Goal: Information Seeking & Learning: Learn about a topic

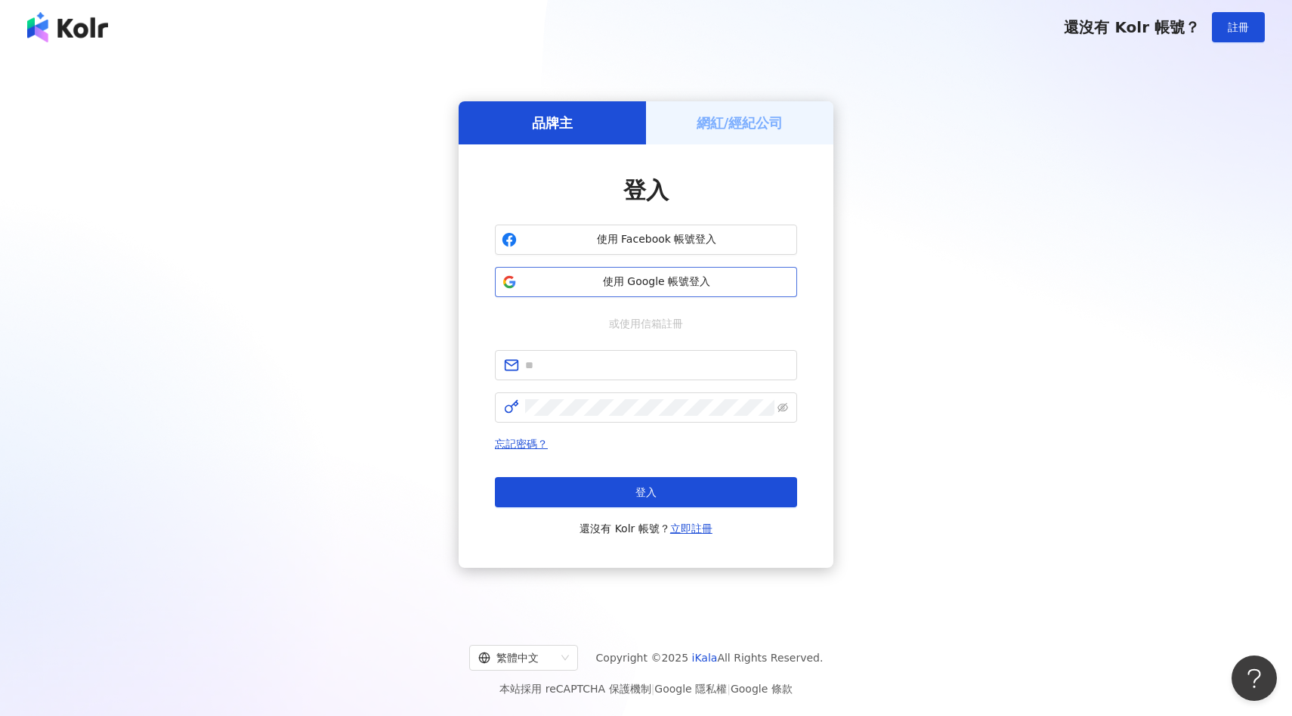
click at [719, 289] on button "使用 Google 帳號登入" at bounding box center [646, 282] width 302 height 30
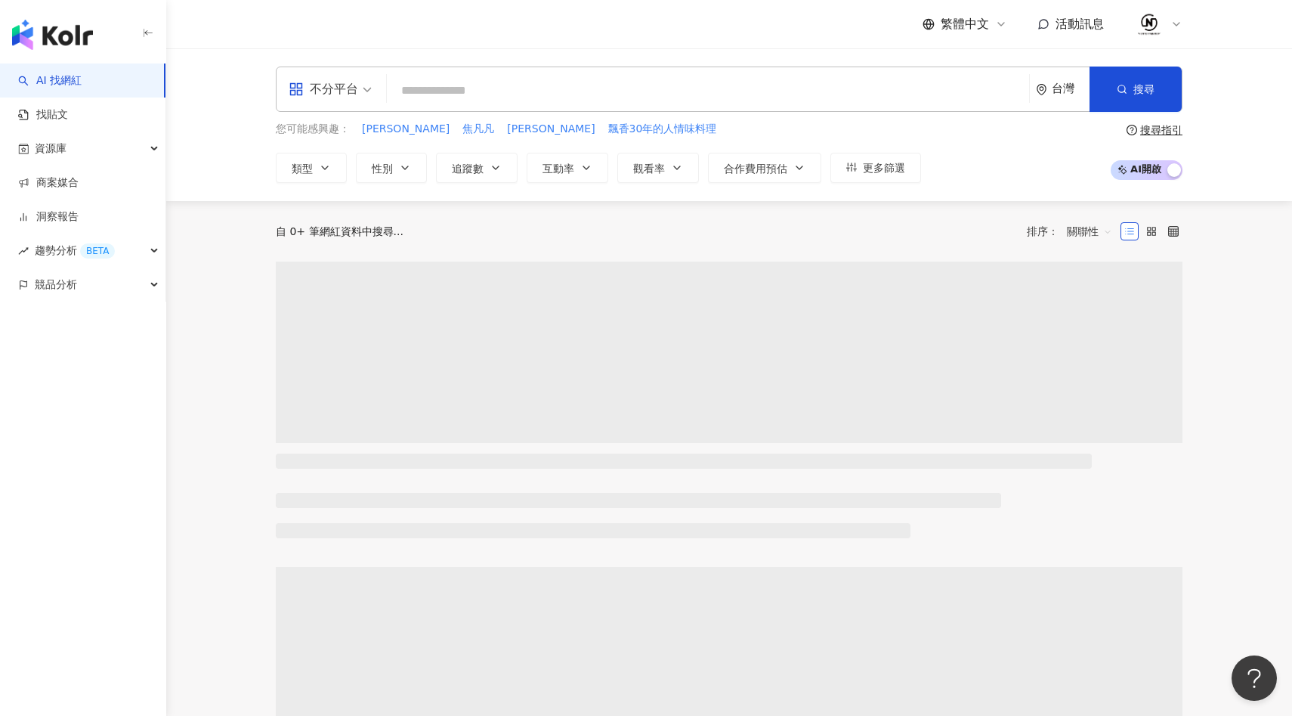
click at [827, 91] on input "search" at bounding box center [708, 90] width 630 height 29
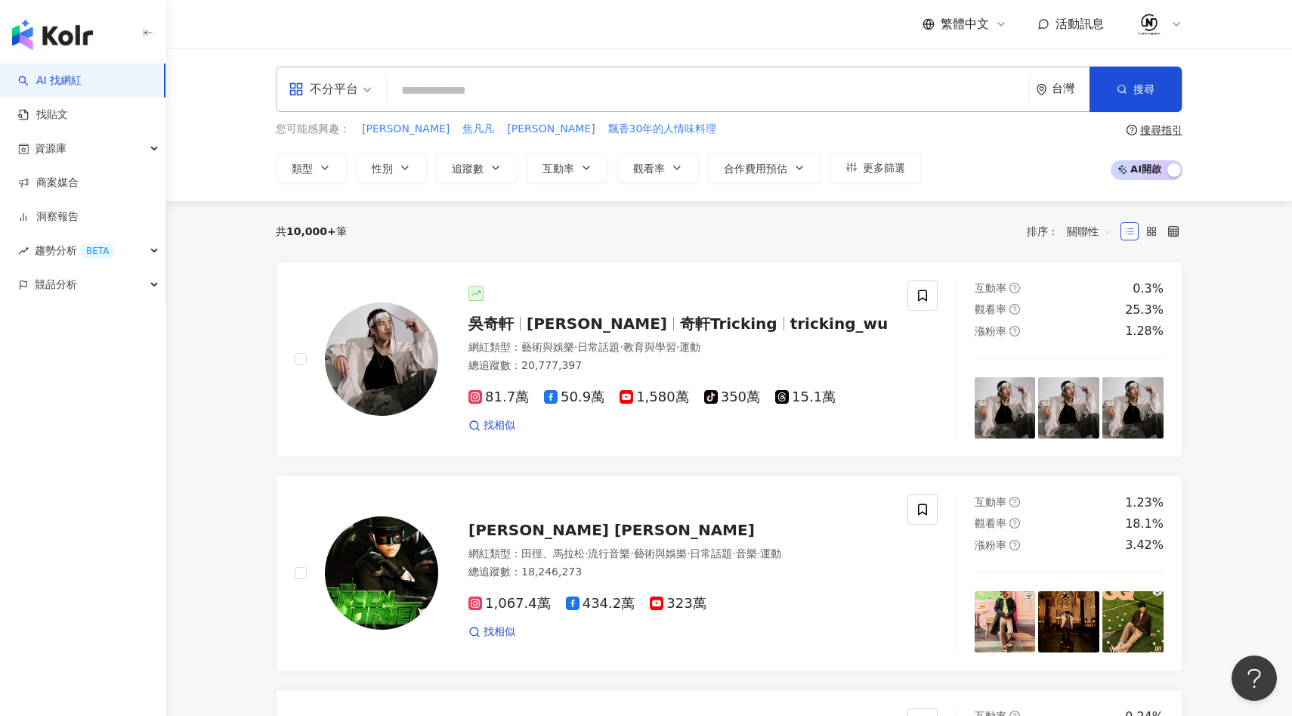
type input "*"
type input "***"
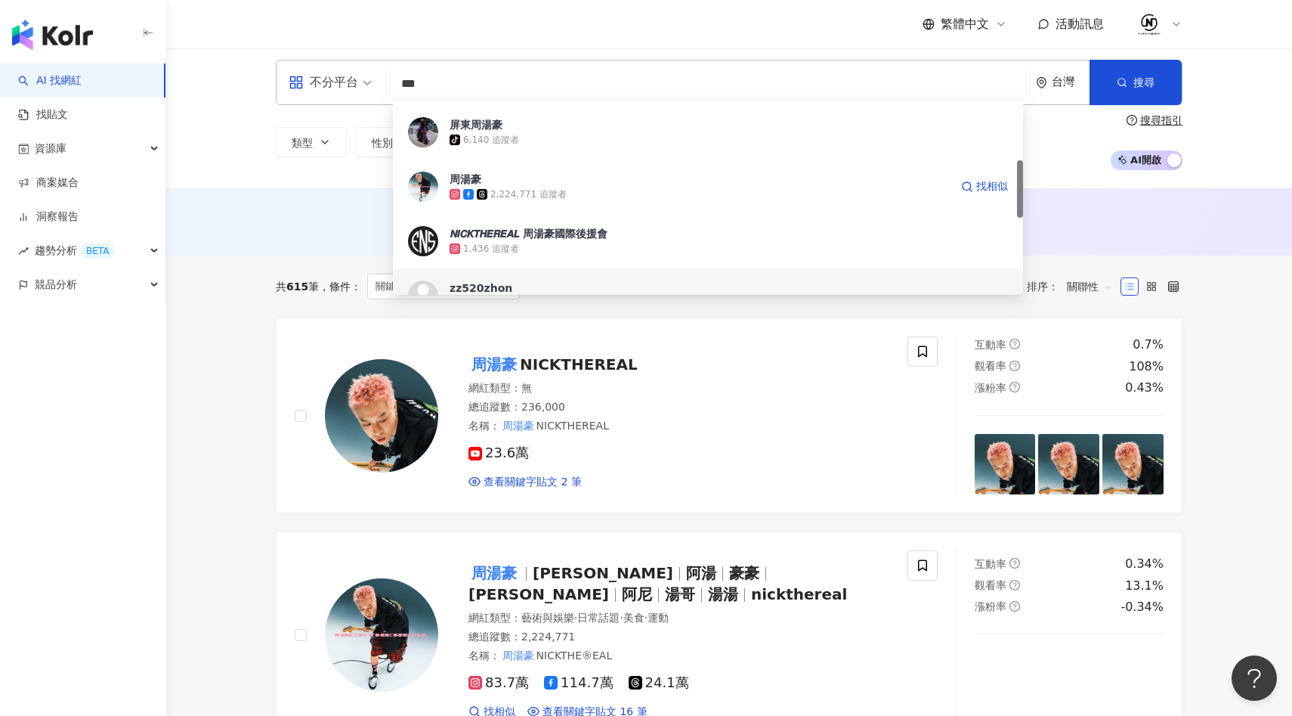
scroll to position [196, 0]
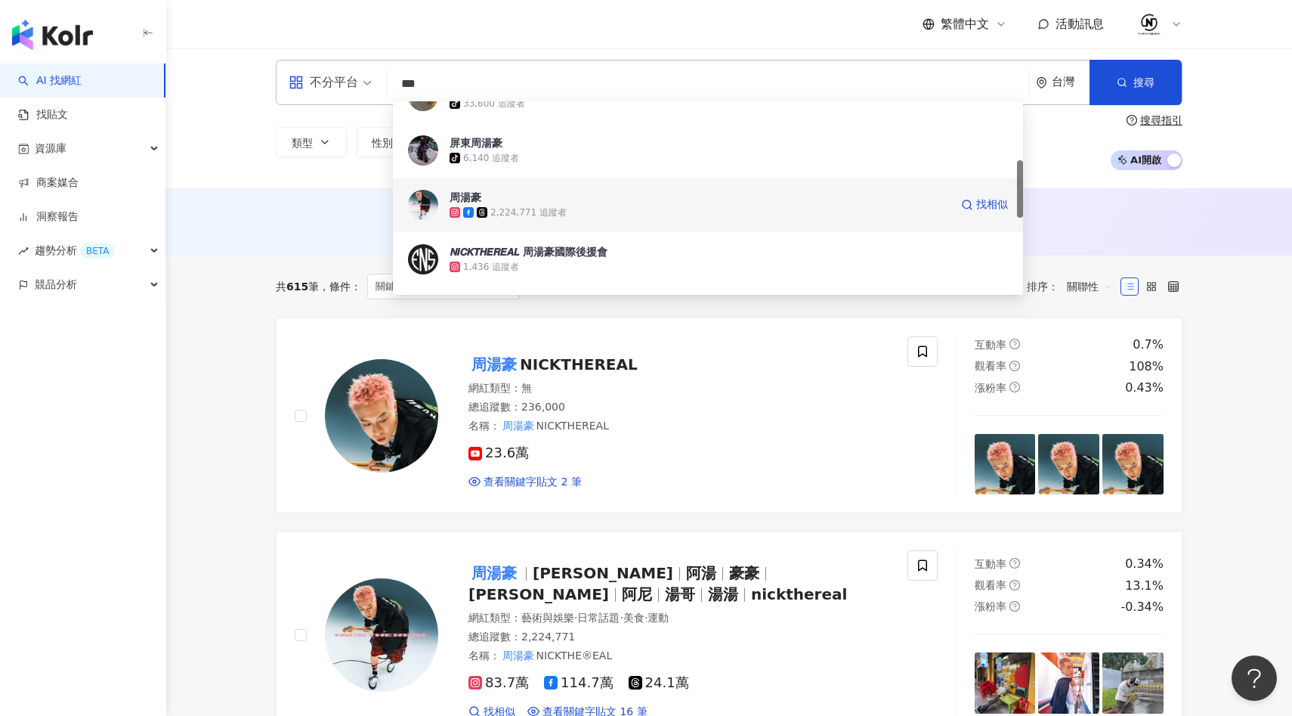
click at [584, 198] on span "周湯豪" at bounding box center [700, 197] width 500 height 15
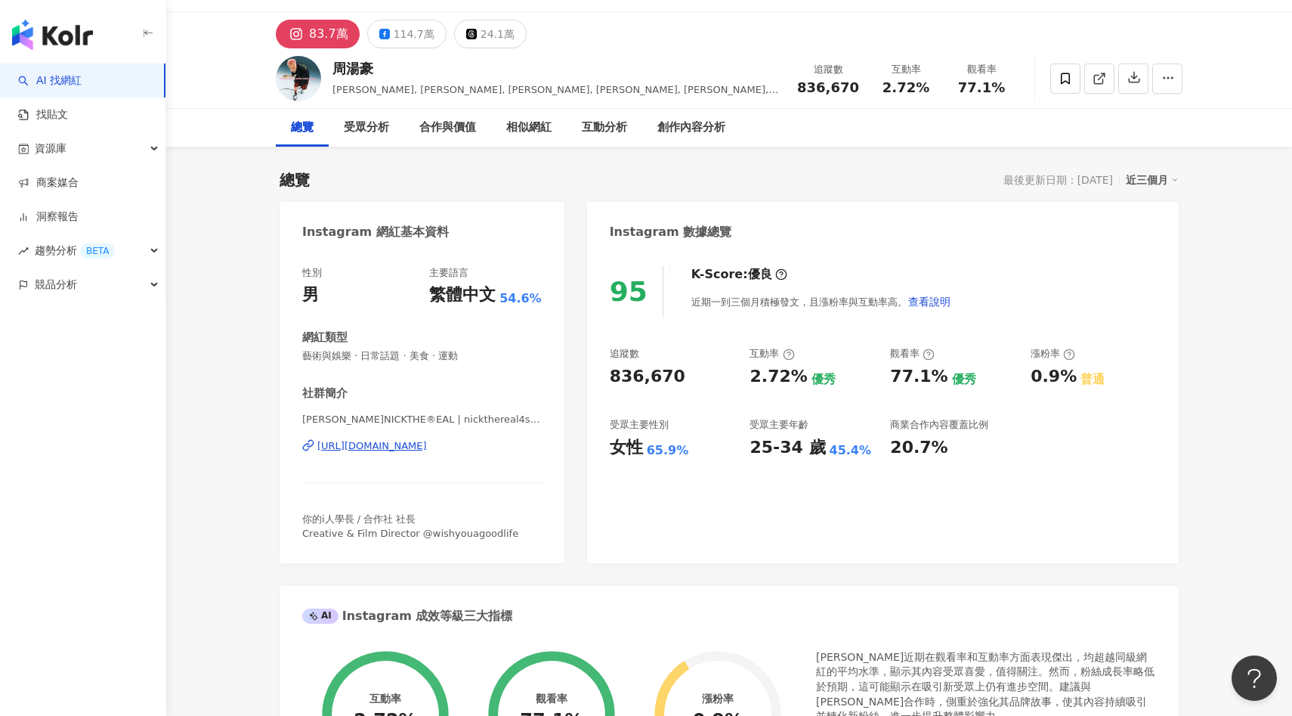
scroll to position [31, 0]
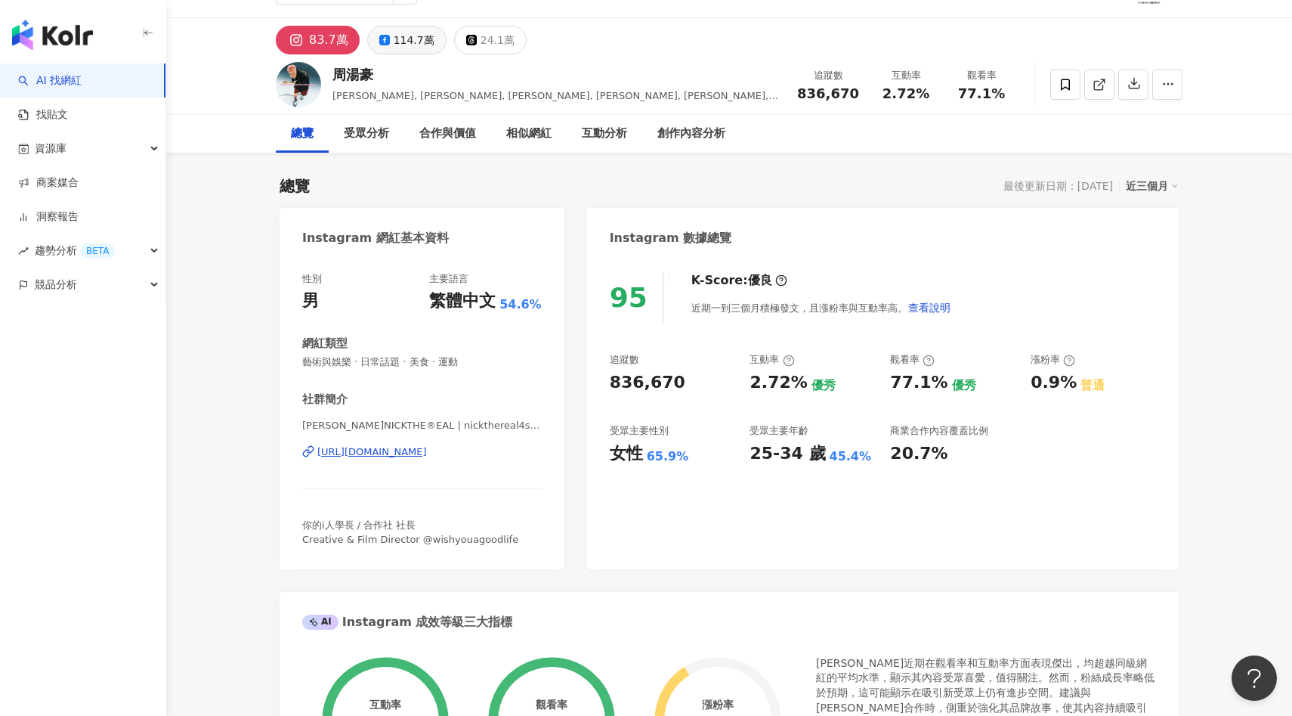
click at [403, 43] on div "114.7萬" at bounding box center [414, 39] width 41 height 21
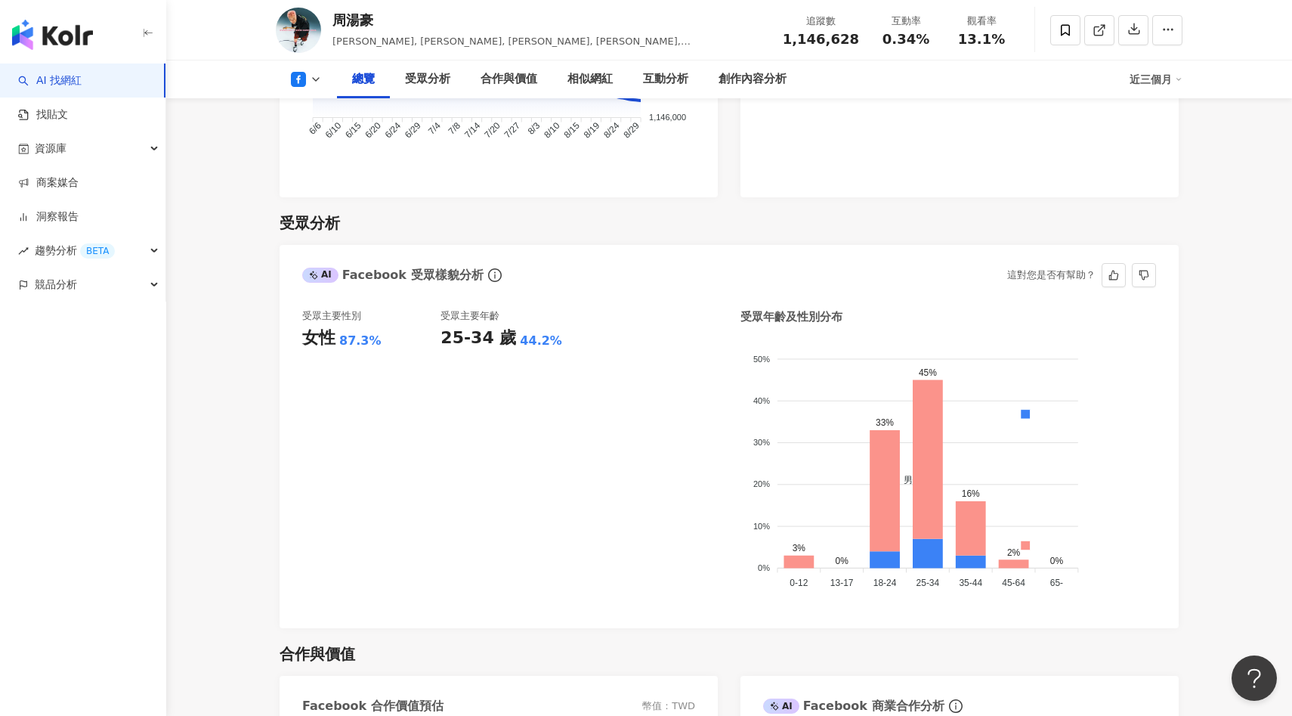
scroll to position [1172, 0]
click at [300, 79] on icon at bounding box center [298, 79] width 15 height 15
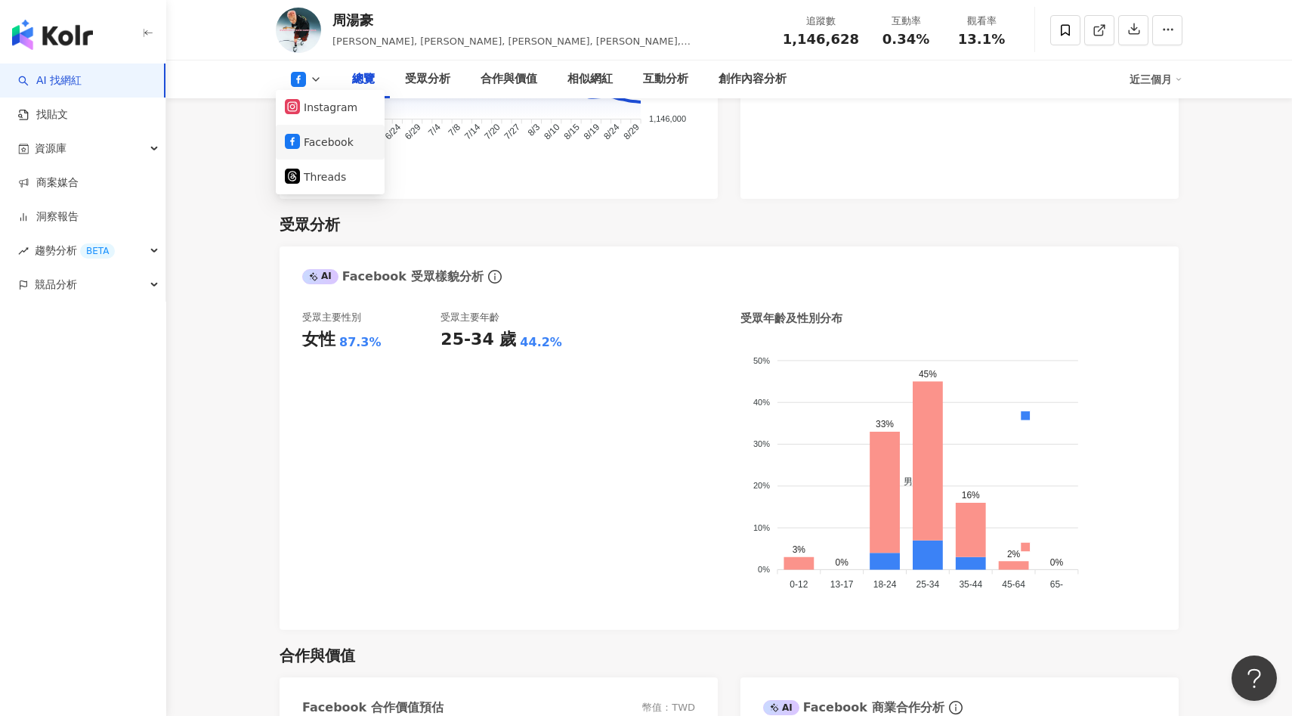
click at [336, 140] on button "Facebook" at bounding box center [330, 141] width 91 height 21
click at [314, 78] on icon at bounding box center [316, 79] width 12 height 12
click at [327, 113] on button "Instagram" at bounding box center [330, 107] width 91 height 21
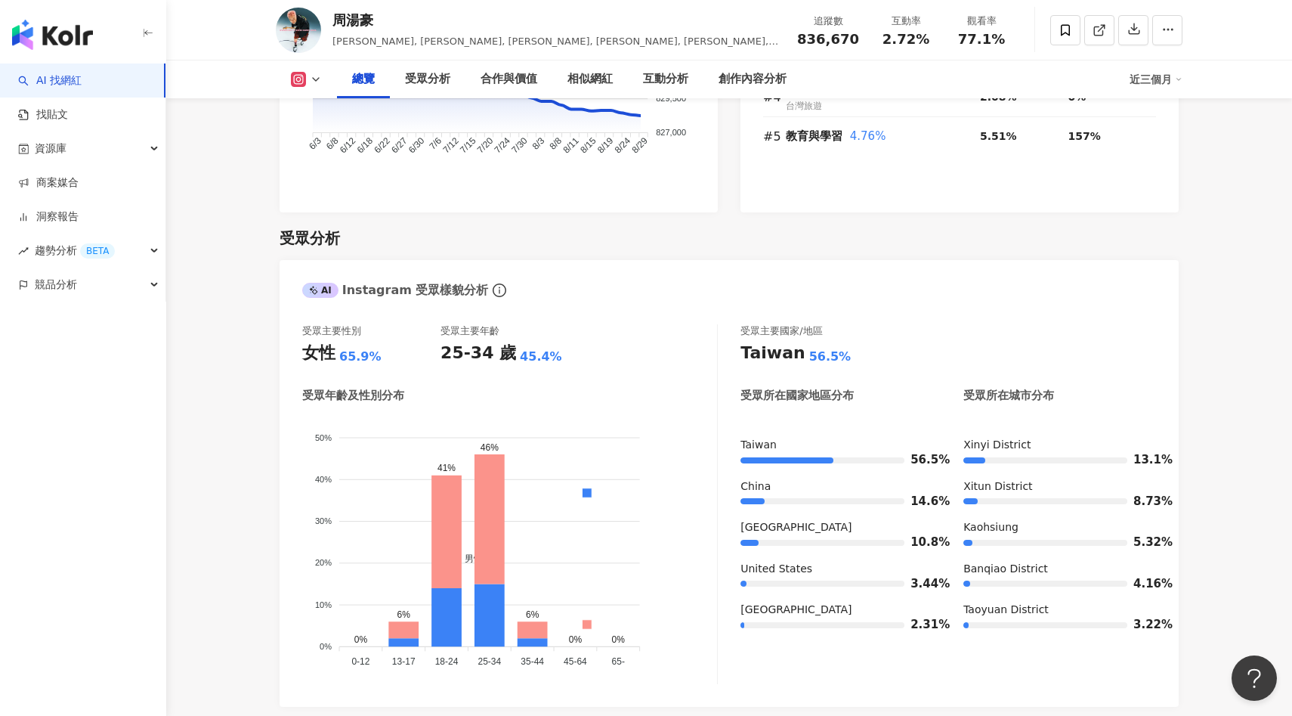
scroll to position [1186, 0]
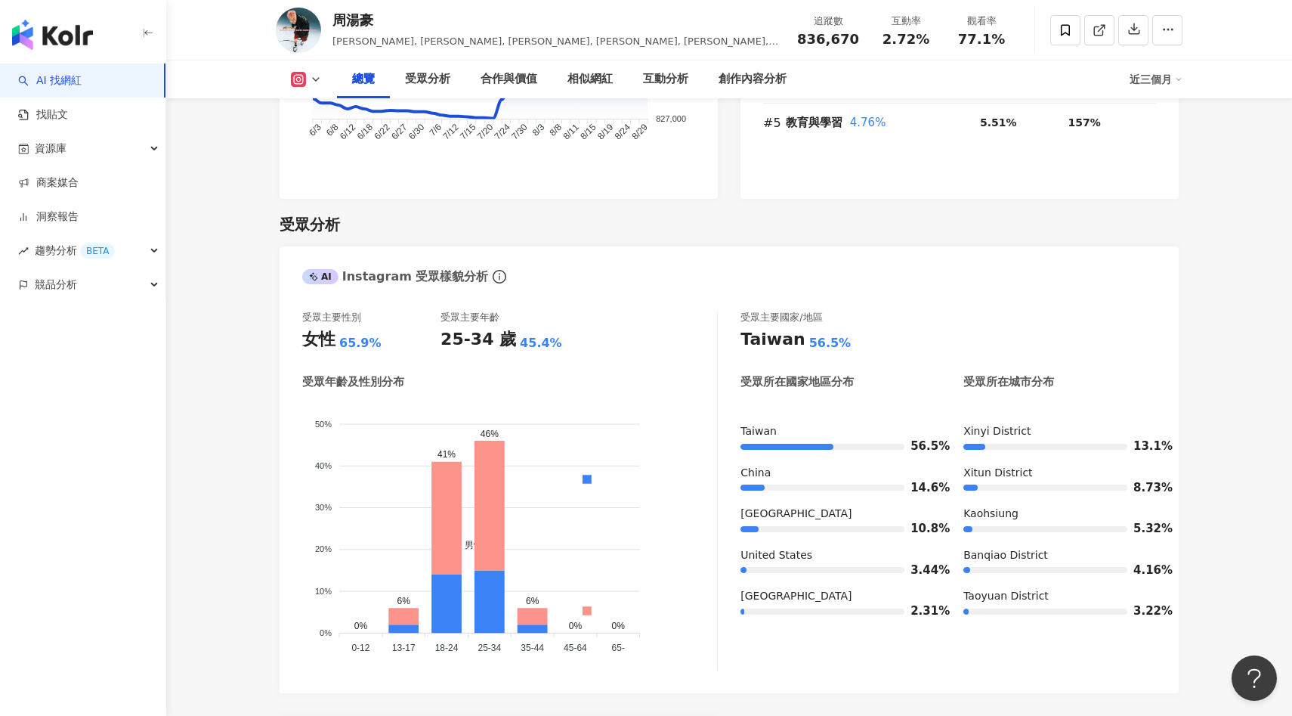
click at [315, 78] on icon at bounding box center [316, 79] width 12 height 12
click at [317, 174] on button "Threads" at bounding box center [330, 177] width 91 height 21
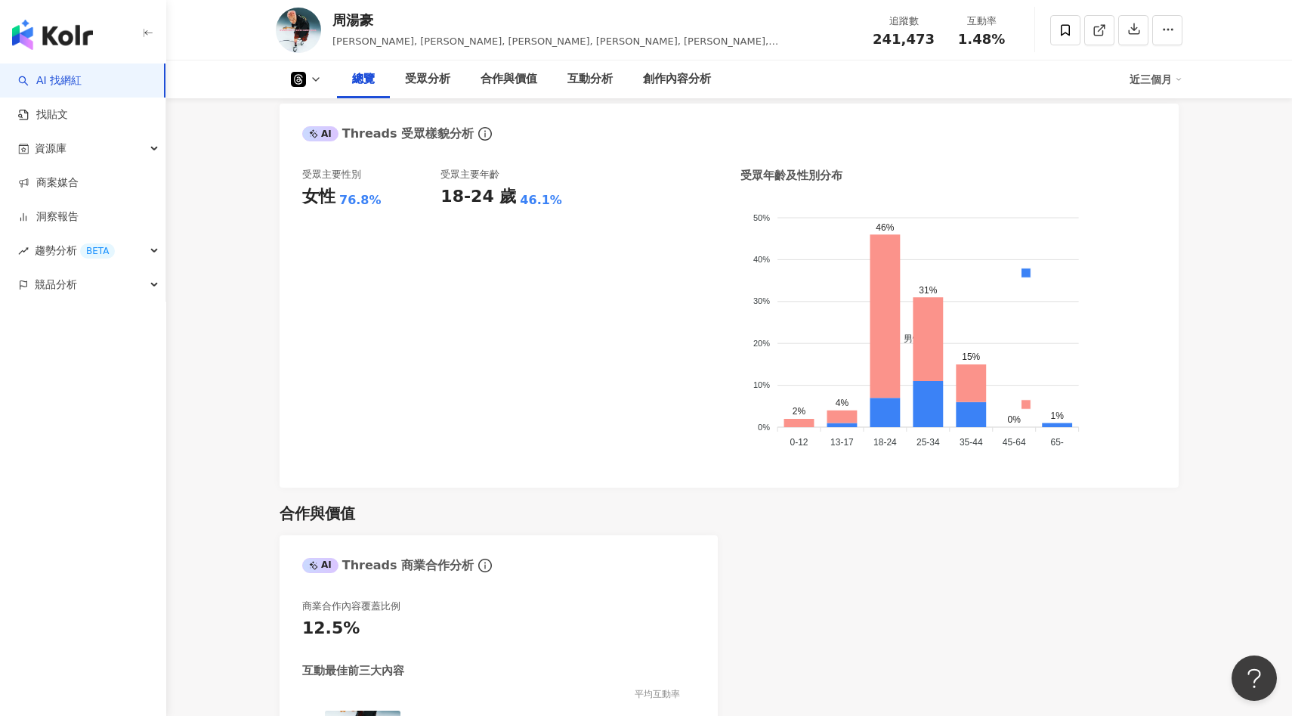
scroll to position [1065, 0]
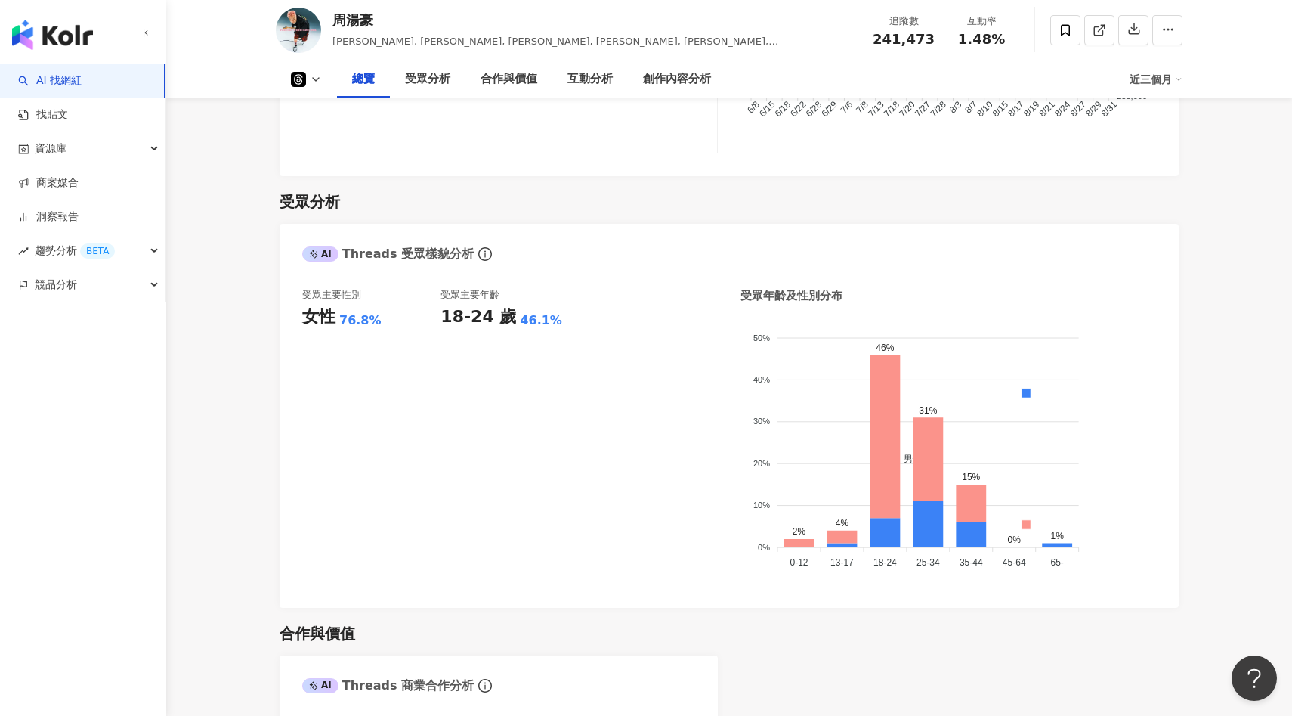
click at [305, 74] on icon at bounding box center [298, 79] width 15 height 15
click at [311, 140] on button "Facebook" at bounding box center [330, 142] width 91 height 21
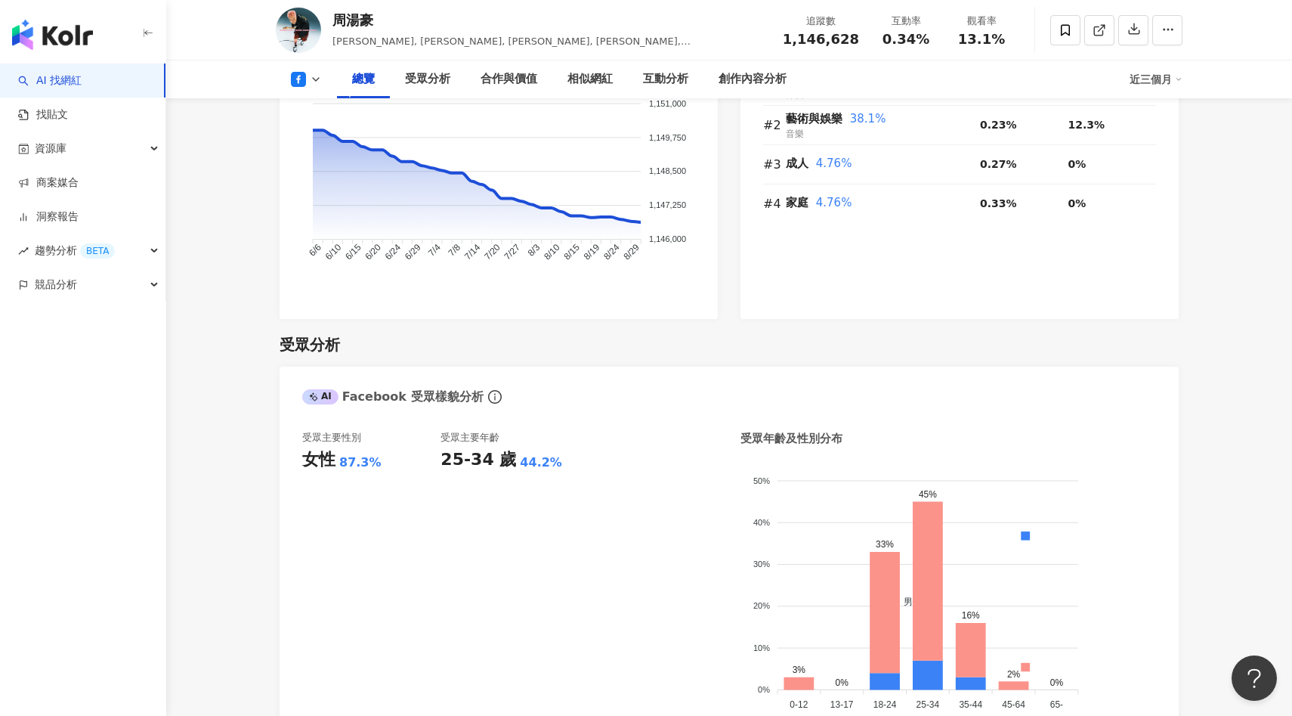
click at [302, 85] on icon at bounding box center [298, 79] width 15 height 15
click at [319, 112] on button "Instagram" at bounding box center [330, 107] width 91 height 21
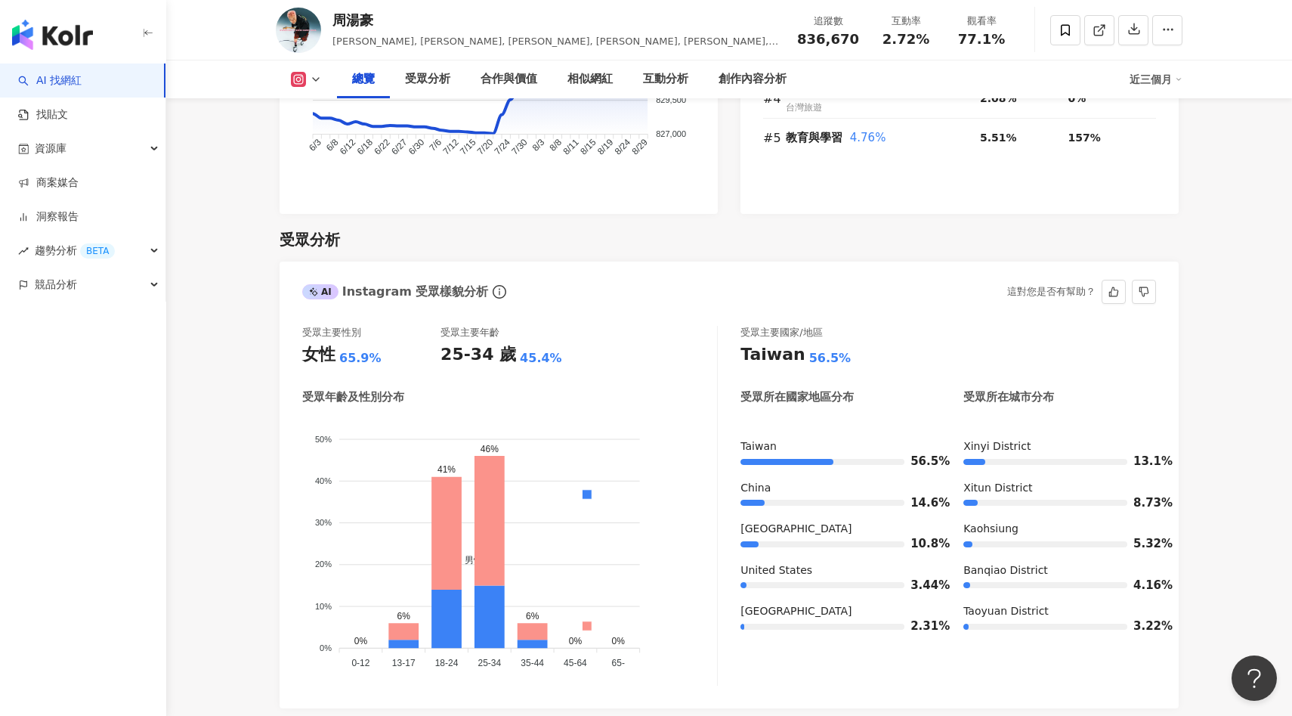
scroll to position [1183, 0]
